Goal: Information Seeking & Learning: Learn about a topic

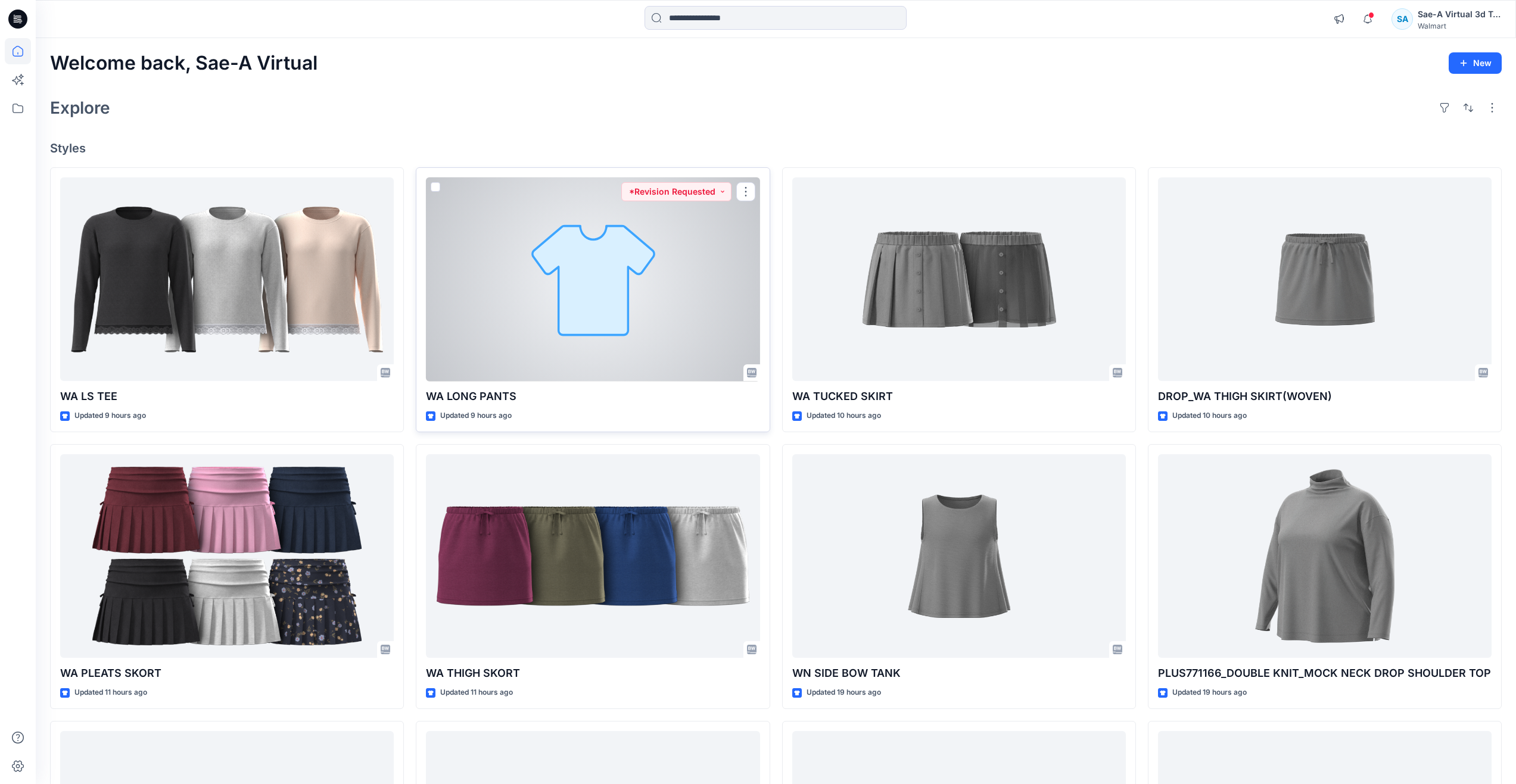
click at [487, 325] on div at bounding box center [592, 279] width 333 height 204
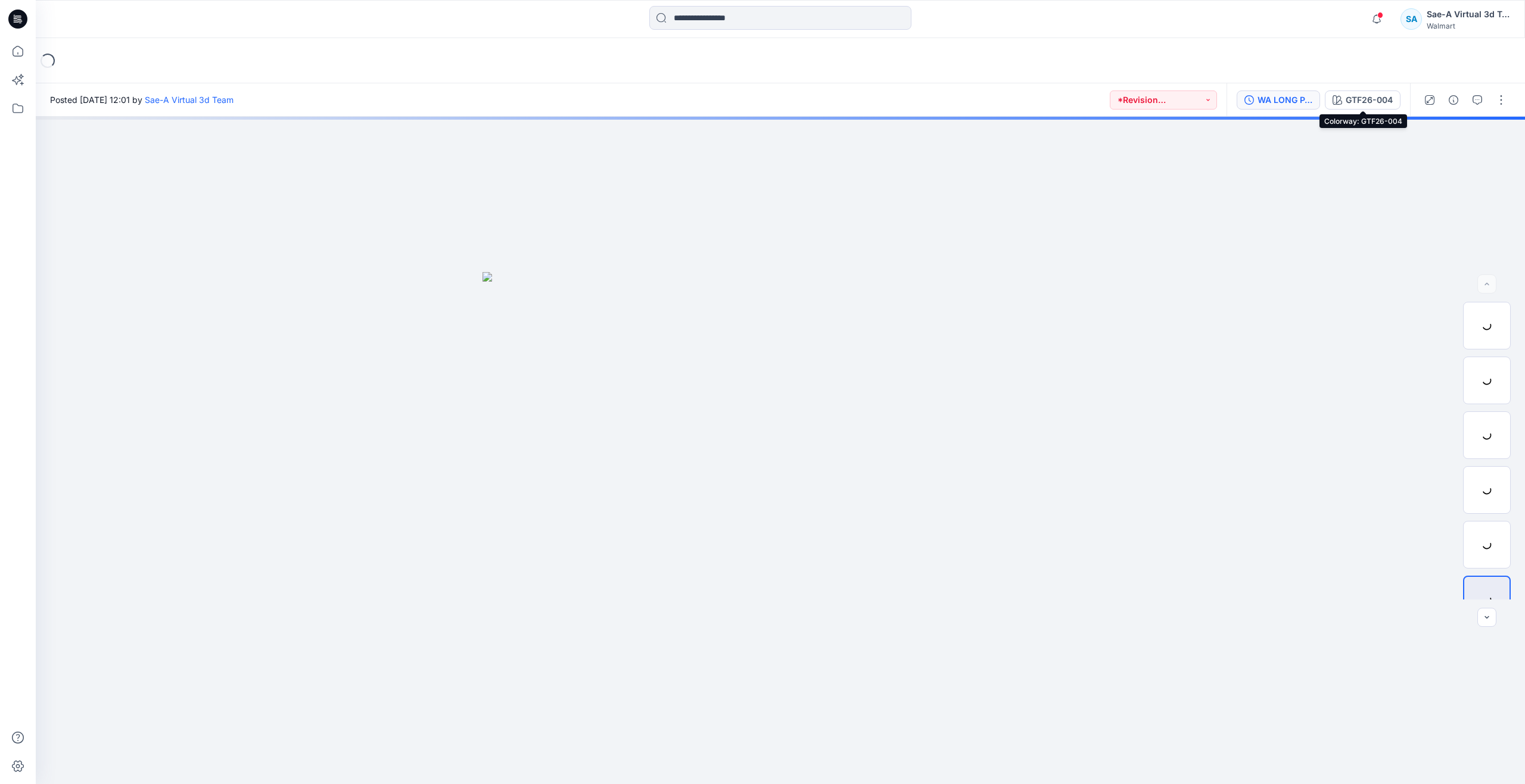
click at [1304, 96] on div "WA LONG PANTS_FULL COLORWAYS" at bounding box center [1284, 100] width 55 height 13
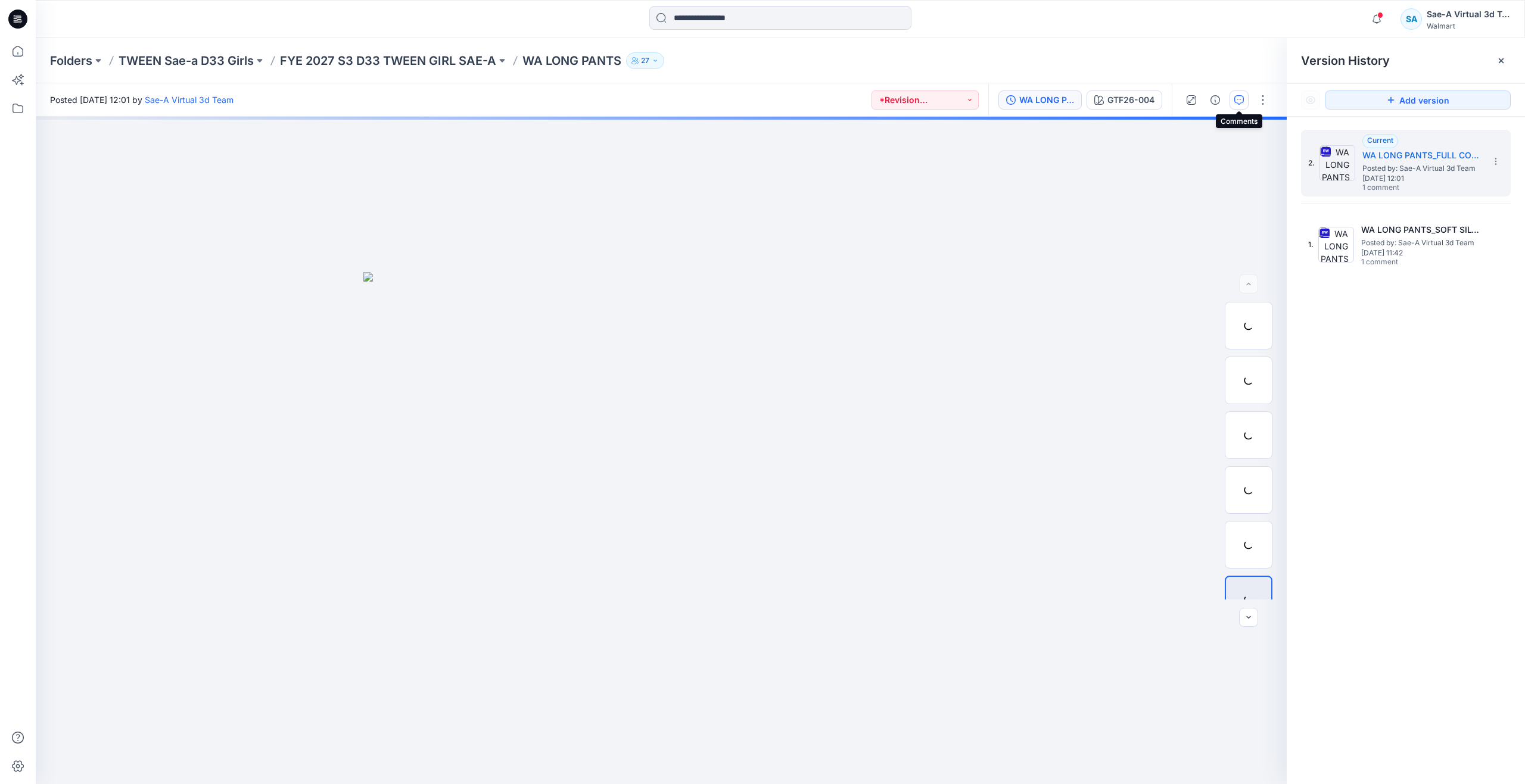
click at [1240, 96] on icon "button" at bounding box center [1239, 100] width 9 height 9
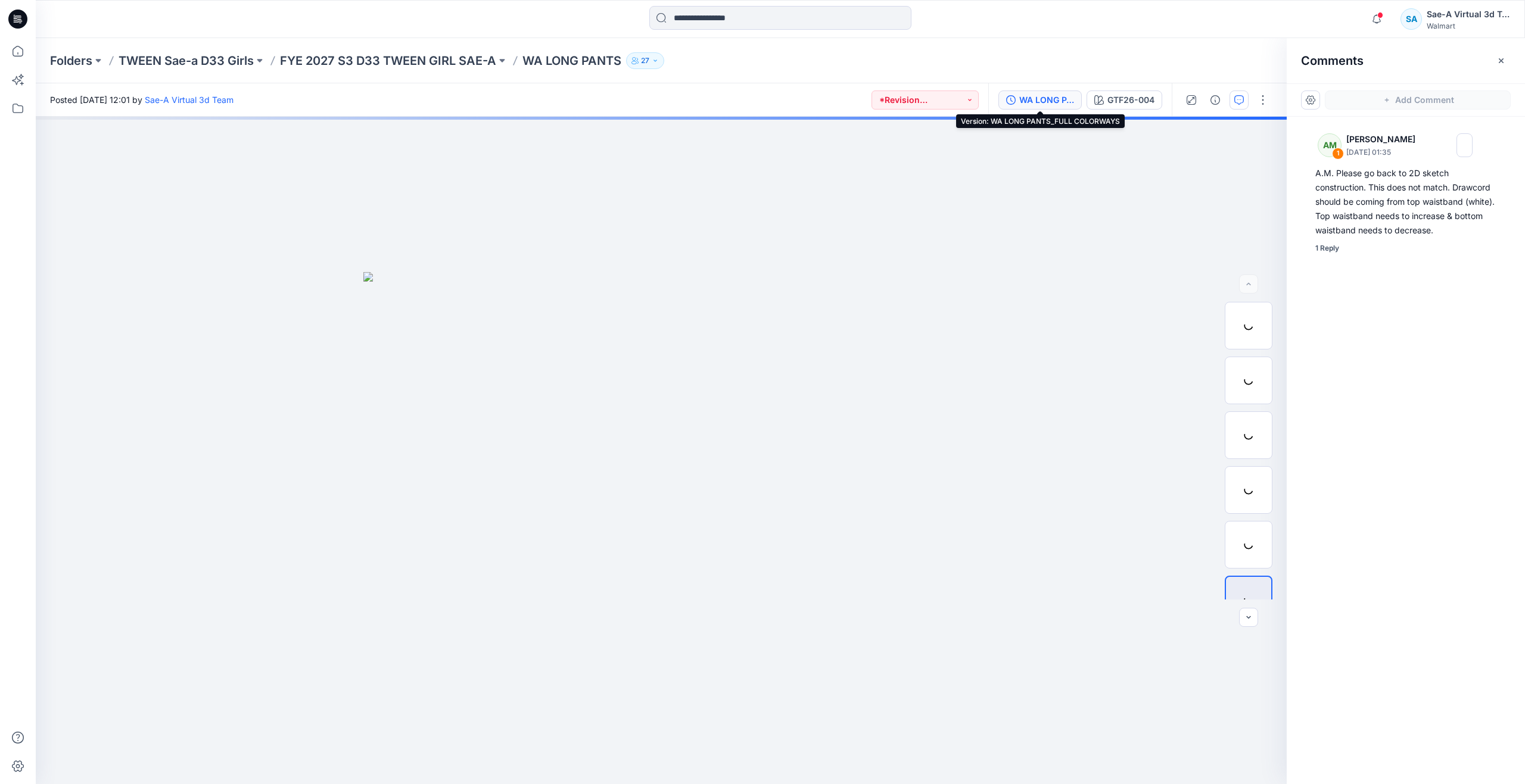
click at [1021, 104] on div "WA LONG PANTS_FULL COLORWAYS" at bounding box center [1046, 100] width 55 height 13
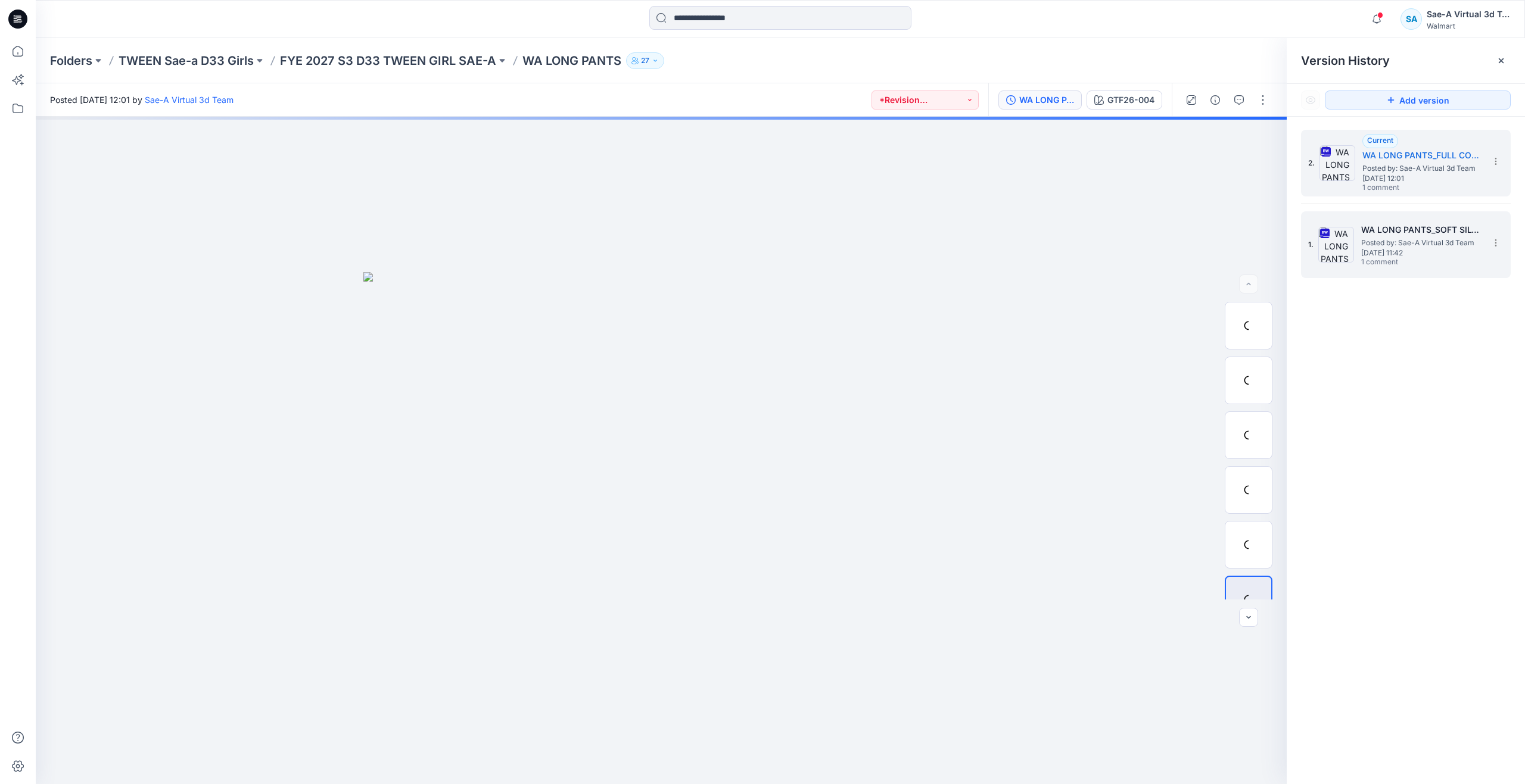
click at [1383, 245] on span "Posted by: Sae-A Virtual 3d Team" at bounding box center [1421, 243] width 119 height 12
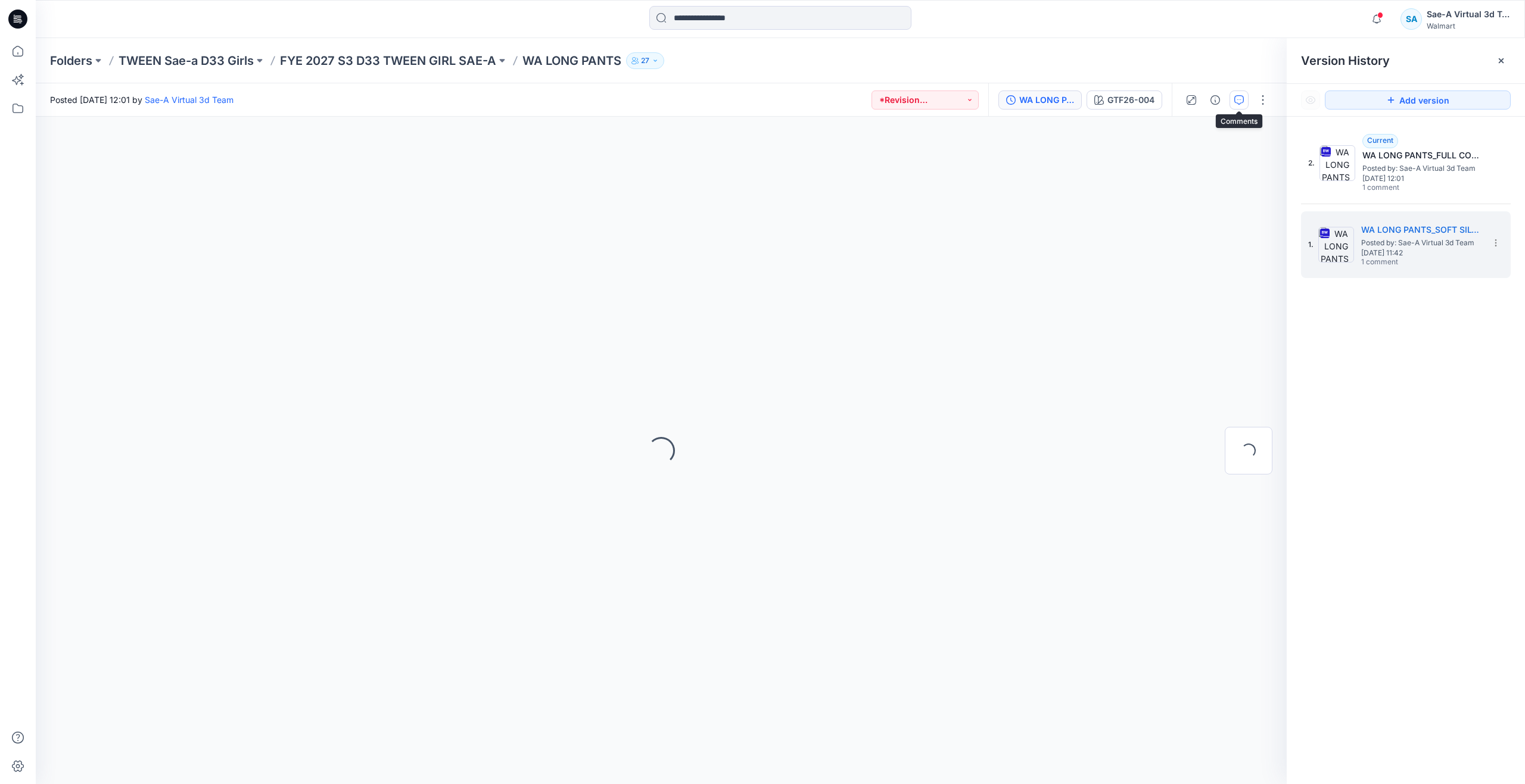
click at [1232, 100] on button "button" at bounding box center [1239, 100] width 19 height 19
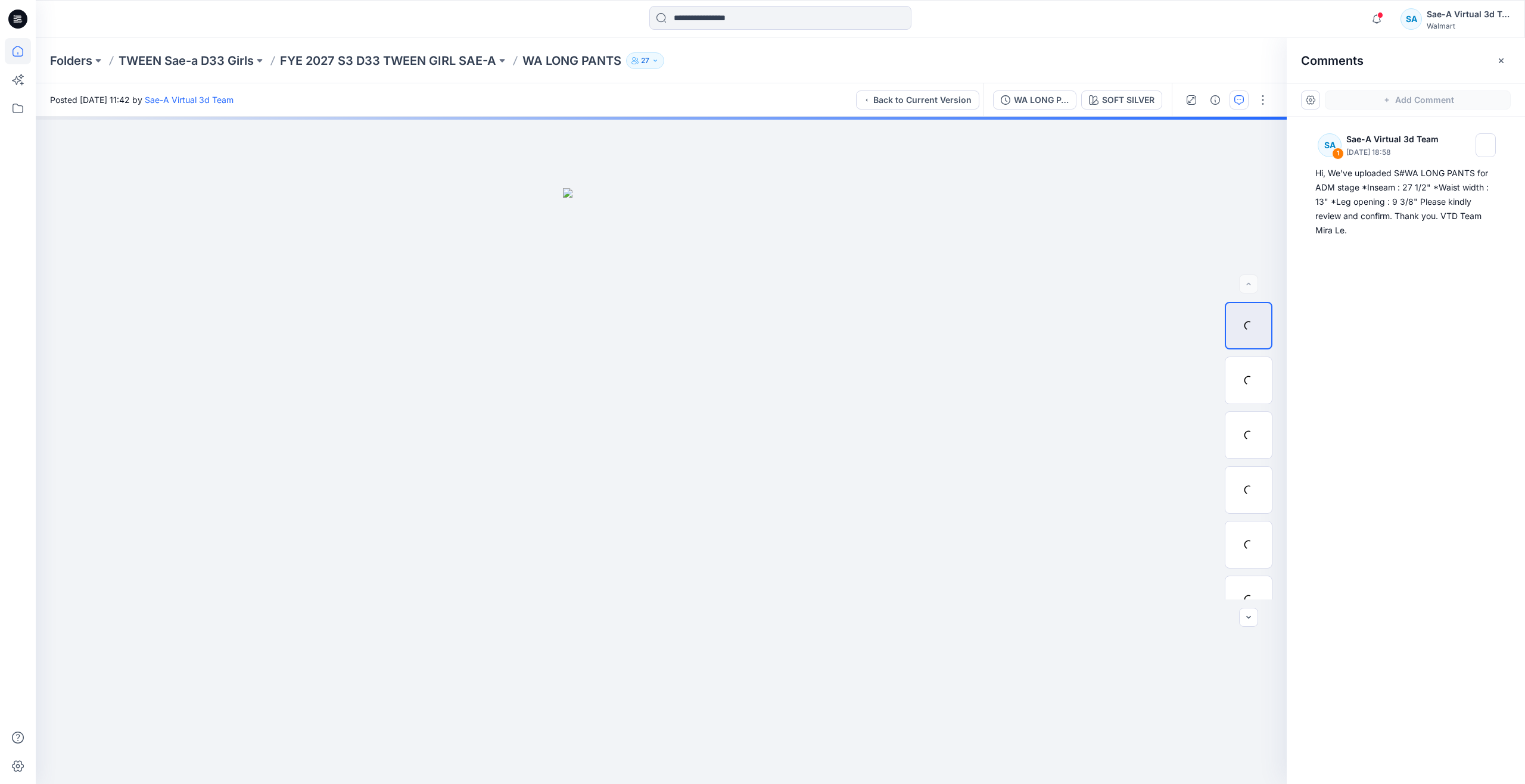
click at [26, 51] on icon at bounding box center [18, 51] width 26 height 26
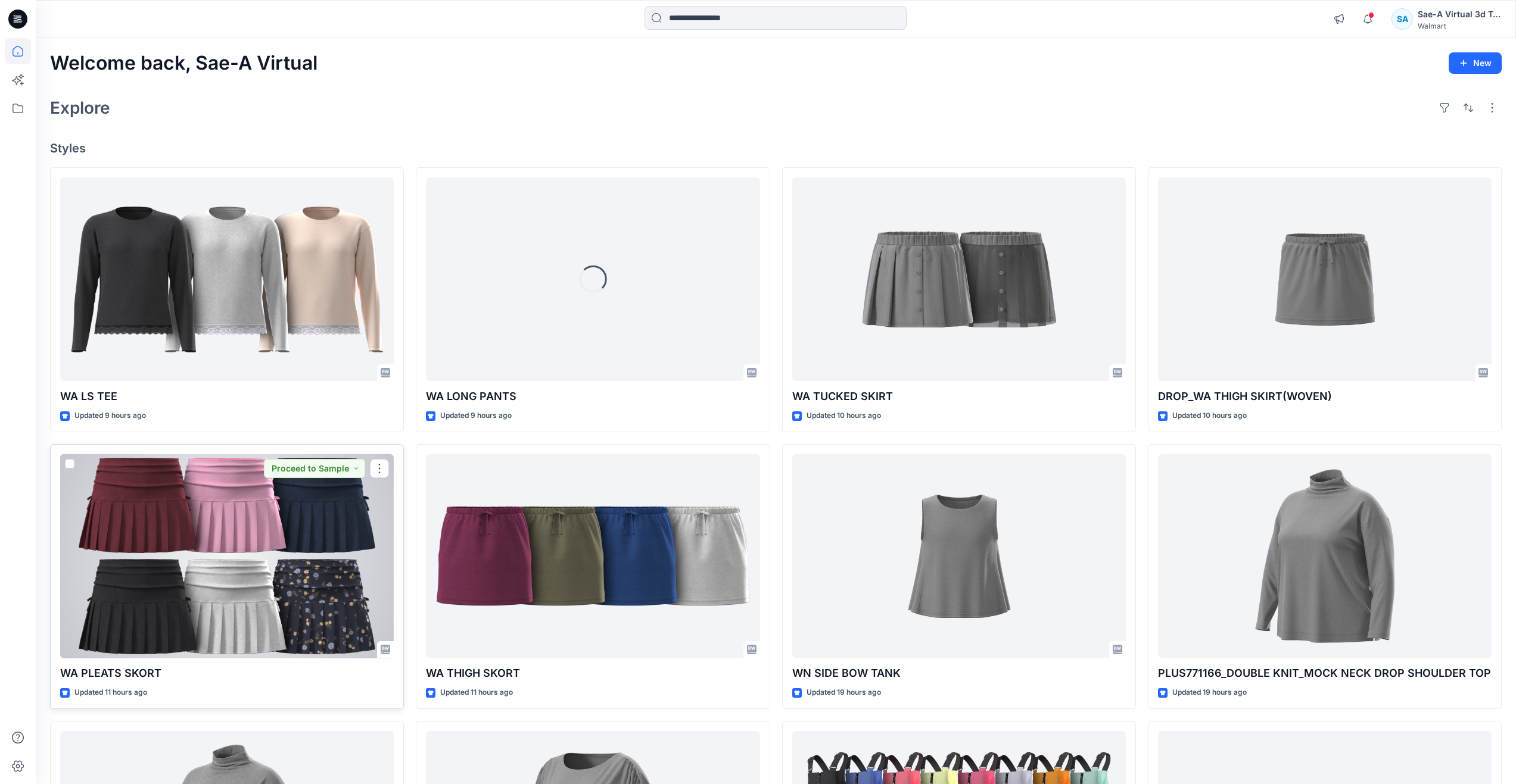
click at [253, 585] on div at bounding box center [227, 556] width 333 height 204
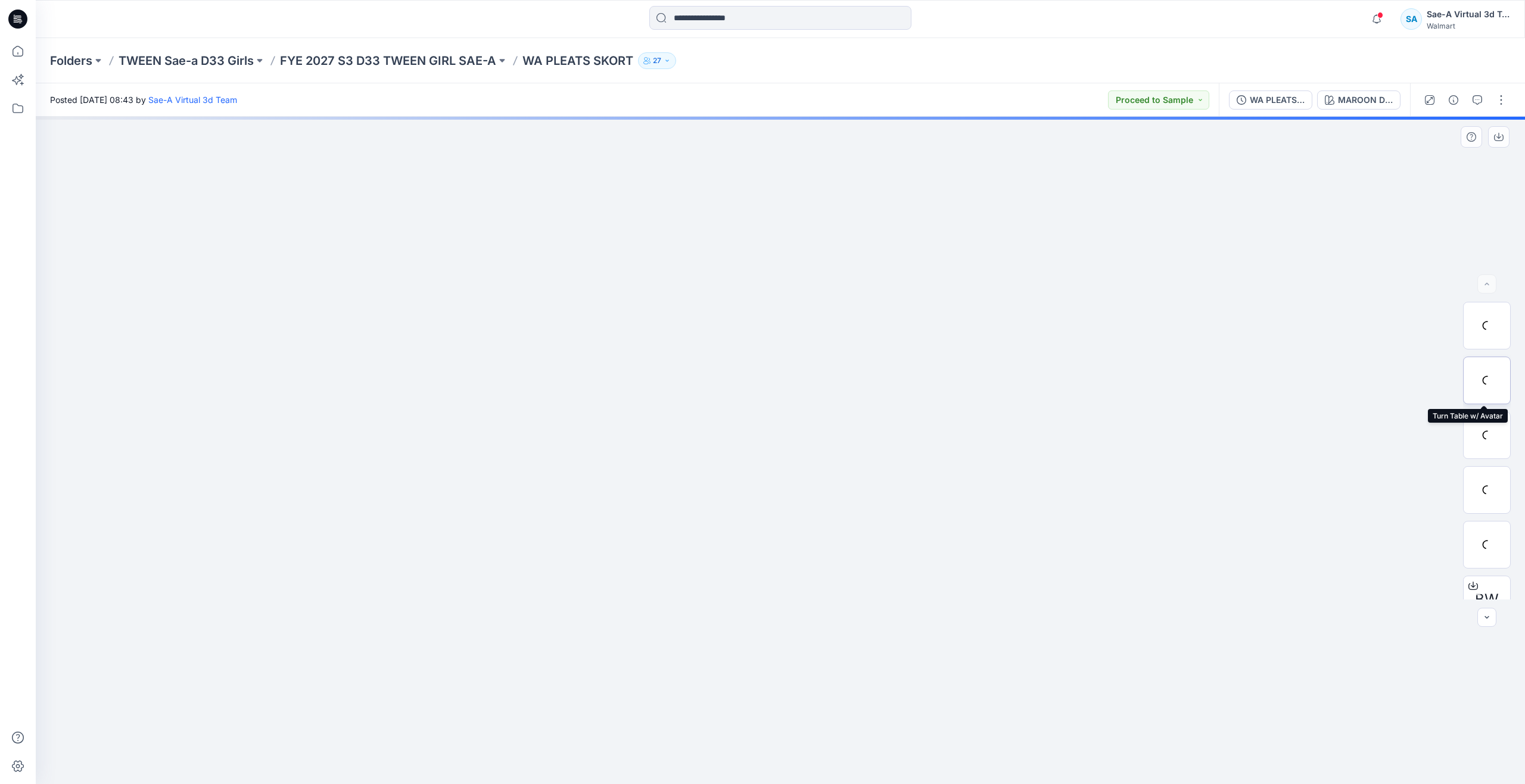
click at [1478, 384] on div at bounding box center [1486, 380] width 47 height 47
